Goal: Information Seeking & Learning: Learn about a topic

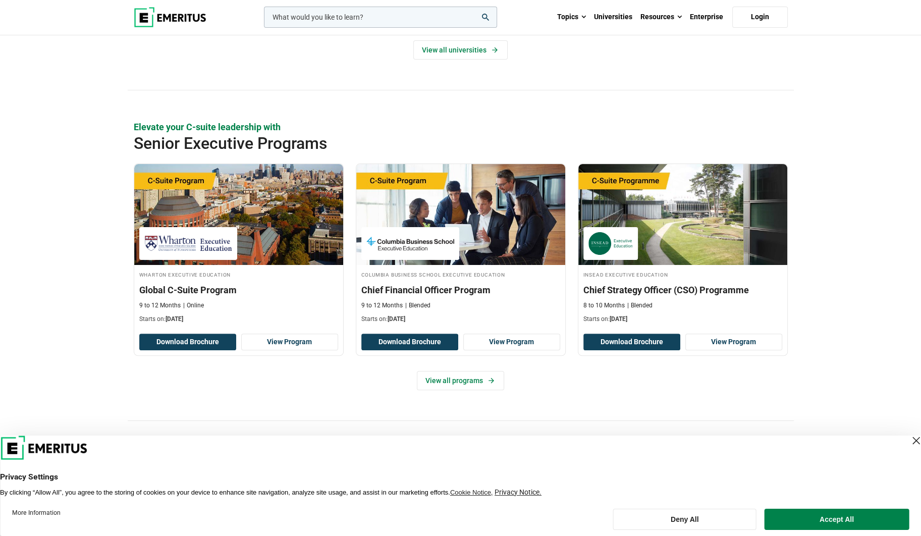
scroll to position [303, 0]
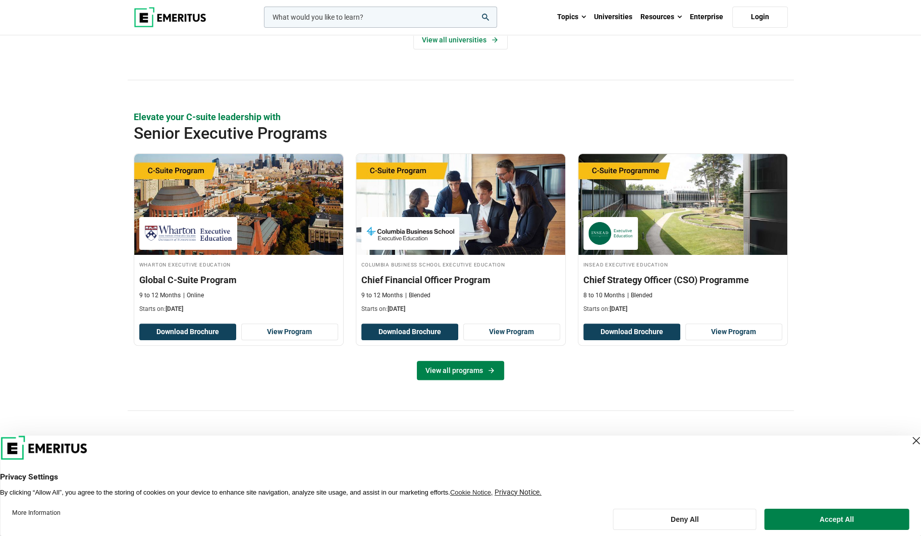
click at [479, 364] on link "View all programs" at bounding box center [460, 370] width 87 height 19
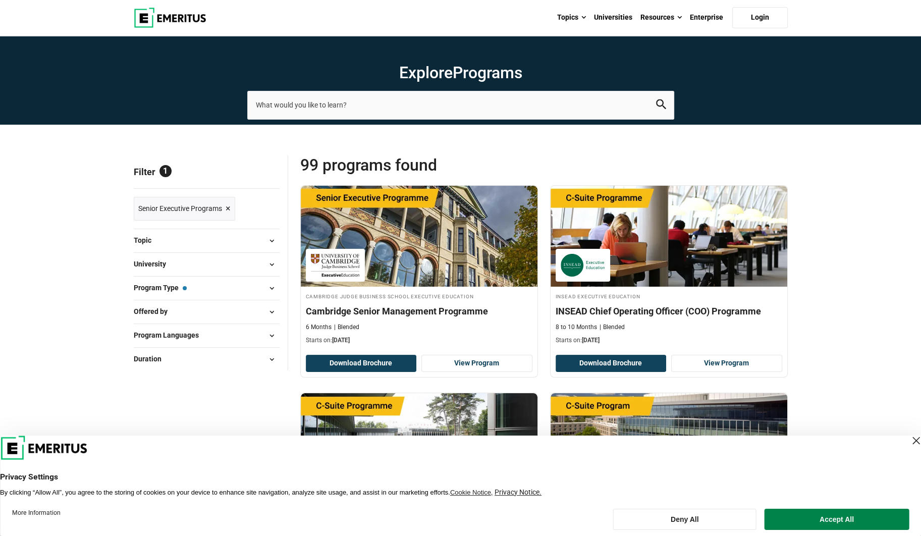
click at [197, 242] on button "Topic" at bounding box center [207, 240] width 146 height 15
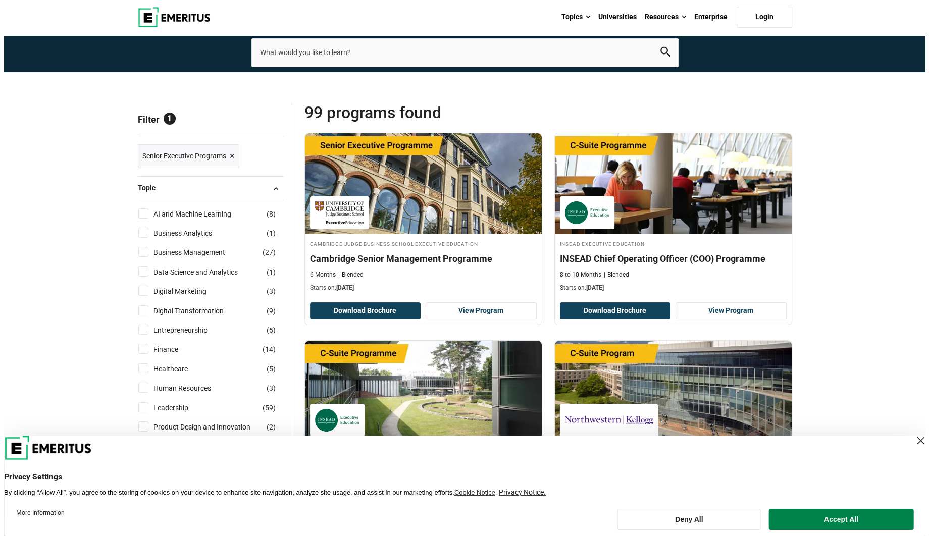
scroll to position [50, 0]
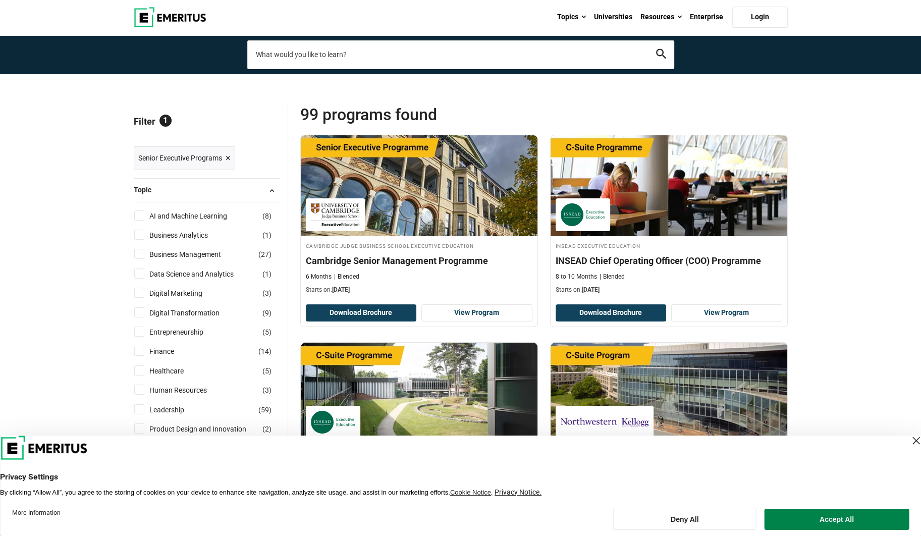
click at [296, 55] on input "search-page" at bounding box center [460, 54] width 427 height 28
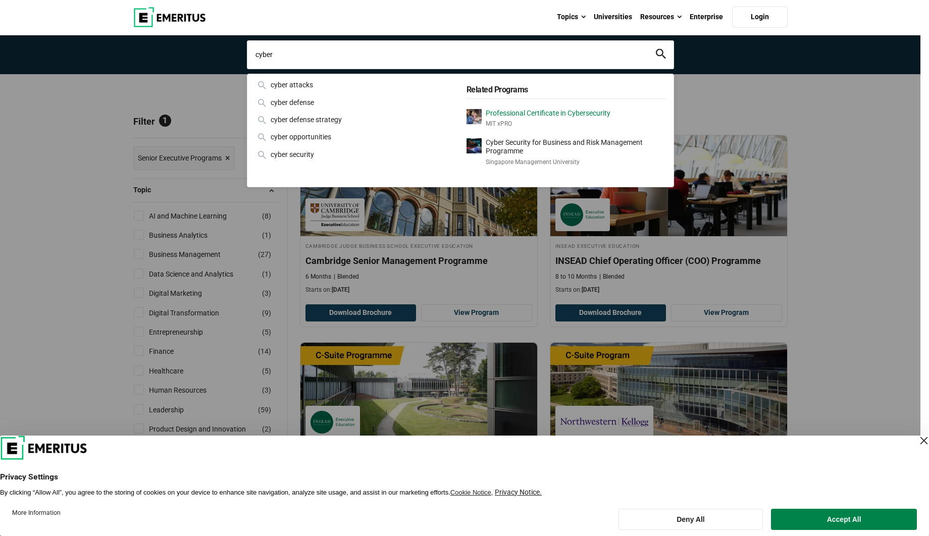
type input "cyber"
click at [504, 117] on div "Professional Certificate in Cybersecurity MIT xPRO" at bounding box center [548, 119] width 125 height 20
